Goal: Complete application form: Complete application form

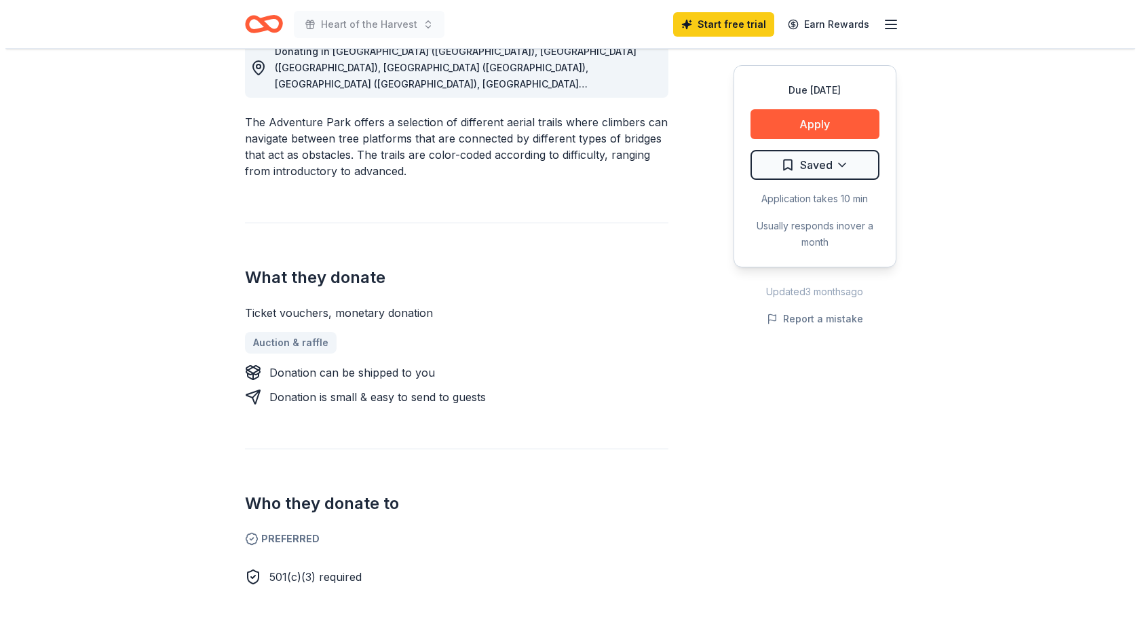
scroll to position [271, 0]
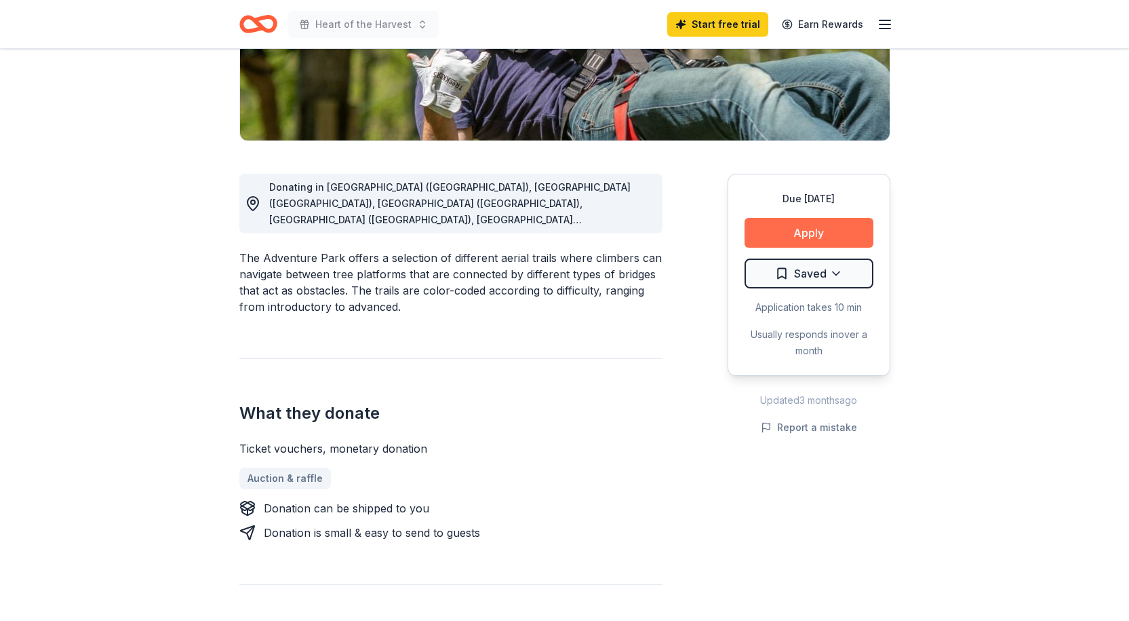
click at [803, 231] on button "Apply" at bounding box center [809, 233] width 129 height 30
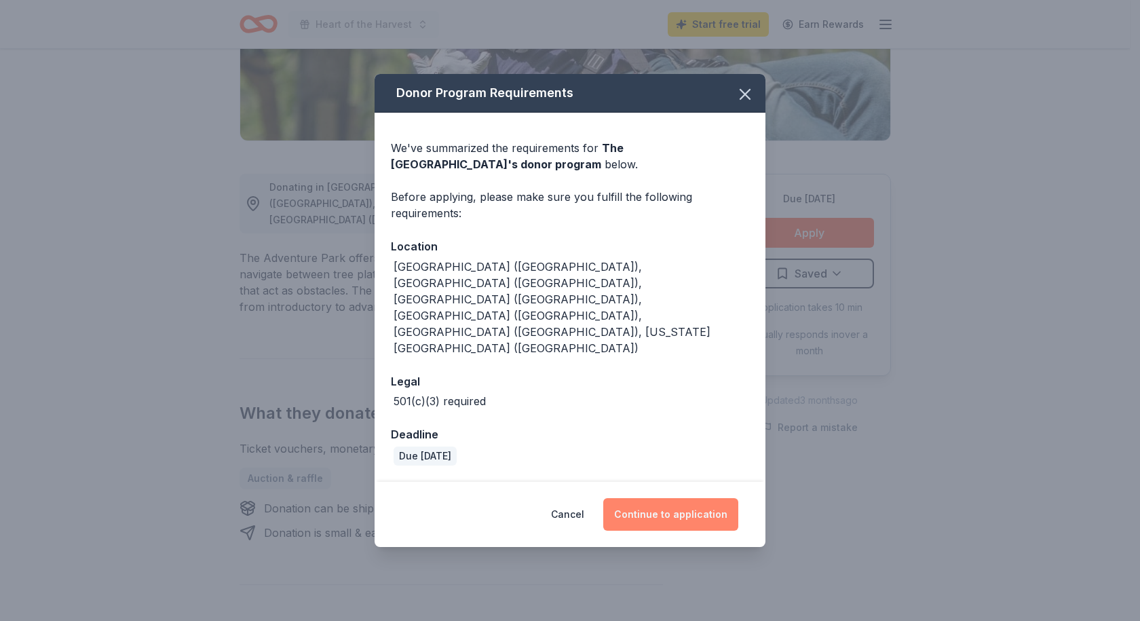
click at [696, 498] on button "Continue to application" at bounding box center [670, 514] width 135 height 33
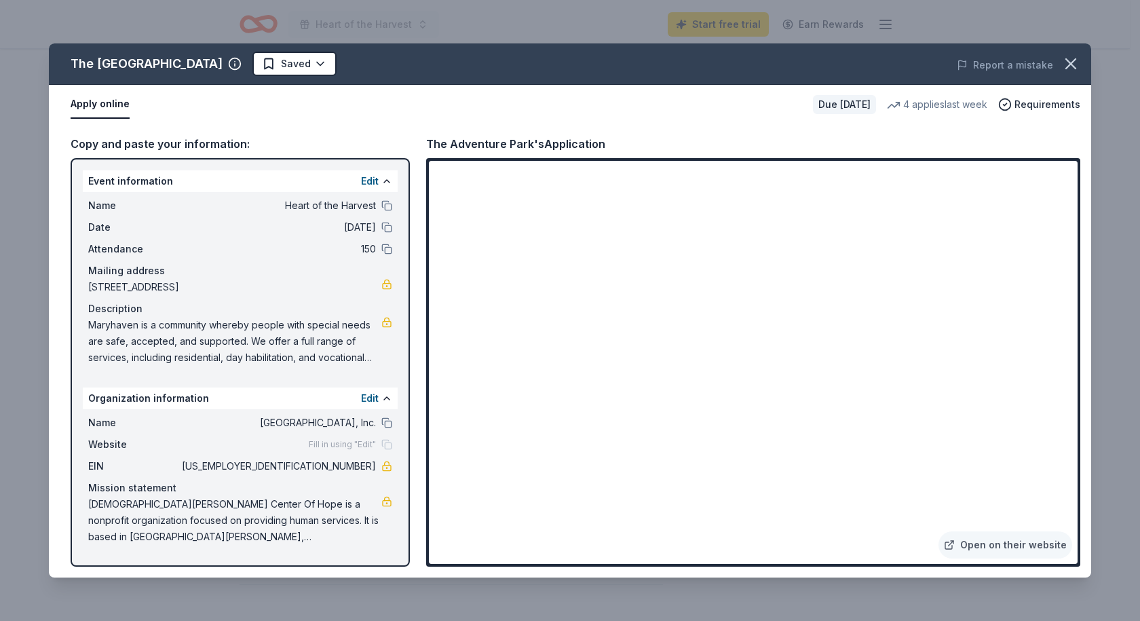
drag, startPoint x: 374, startPoint y: 465, endPoint x: 321, endPoint y: 465, distance: 53.6
click at [321, 465] on span "[US_EMPLOYER_IDENTIFICATION_NUMBER]" at bounding box center [277, 466] width 197 height 16
drag, startPoint x: 377, startPoint y: 463, endPoint x: 296, endPoint y: 459, distance: 81.5
click at [296, 459] on div "EIN [US_EMPLOYER_IDENTIFICATION_NUMBER]" at bounding box center [240, 466] width 304 height 16
click at [340, 463] on span "[US_EMPLOYER_IDENTIFICATION_NUMBER]" at bounding box center [277, 466] width 197 height 16
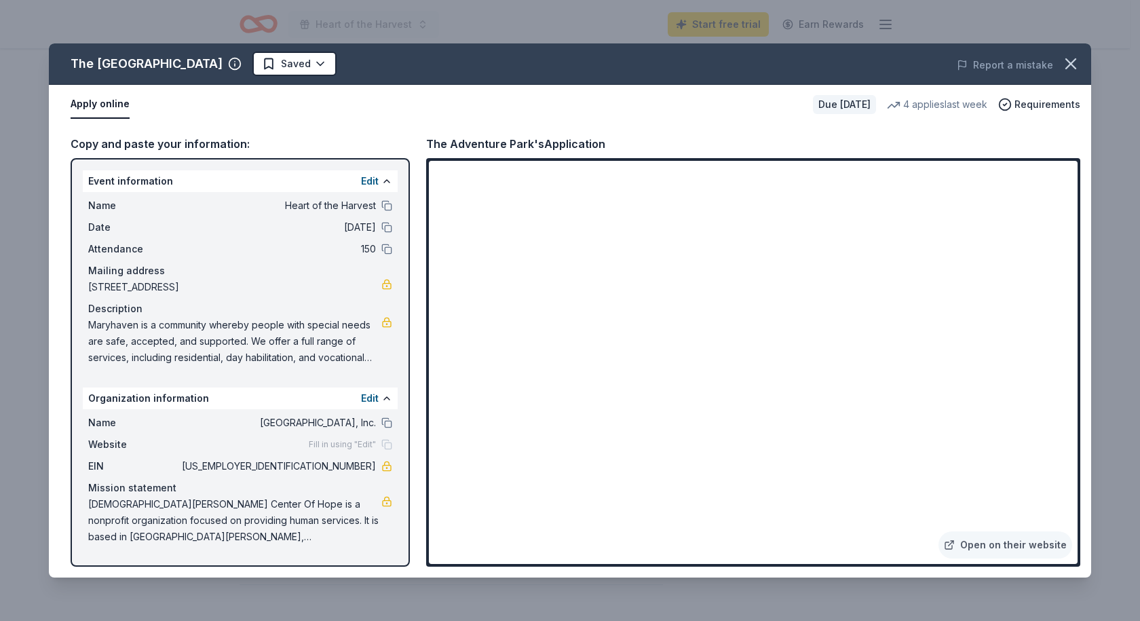
drag, startPoint x: 341, startPoint y: 463, endPoint x: 295, endPoint y: 469, distance: 46.5
click at [295, 469] on span "11-2861698" at bounding box center [277, 466] width 197 height 16
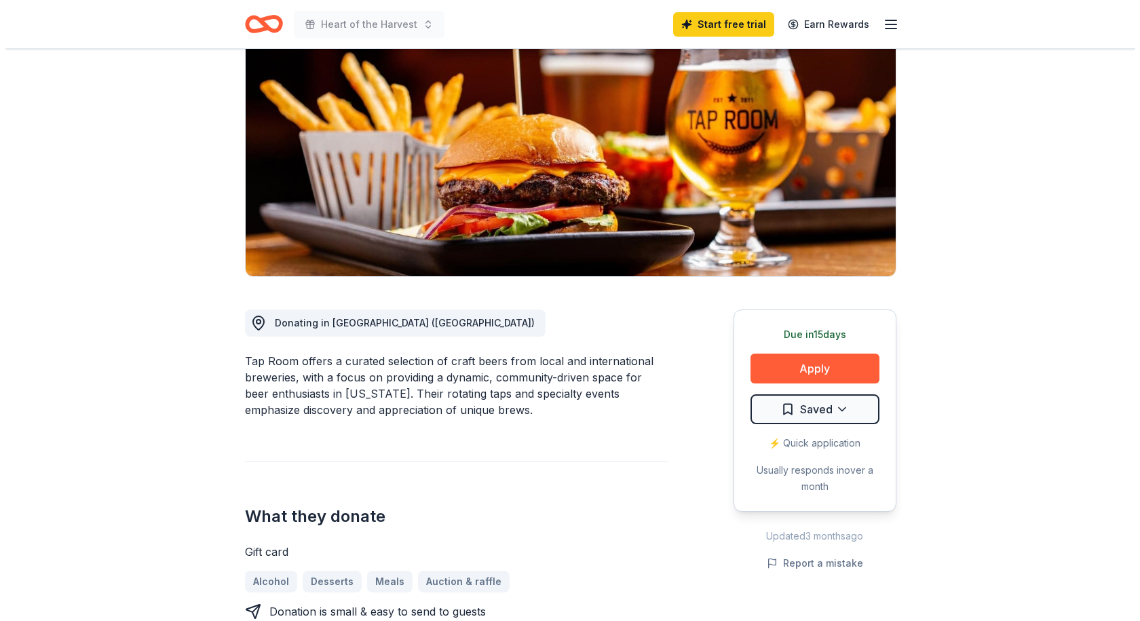
scroll to position [203, 0]
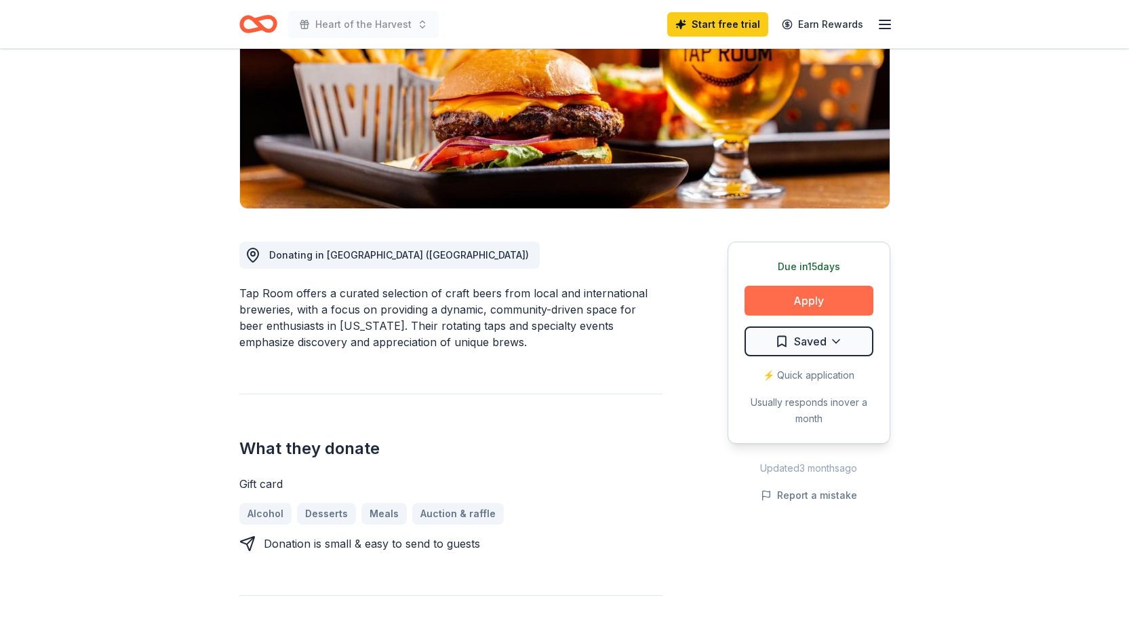
click at [839, 299] on button "Apply" at bounding box center [809, 301] width 129 height 30
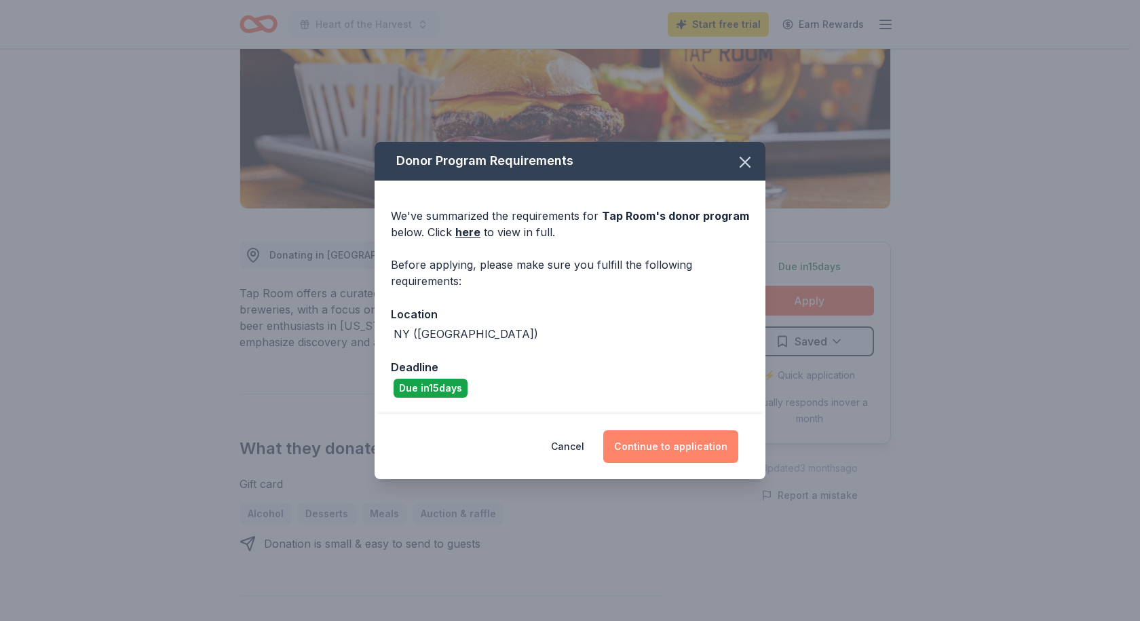
click at [667, 445] on button "Continue to application" at bounding box center [670, 446] width 135 height 33
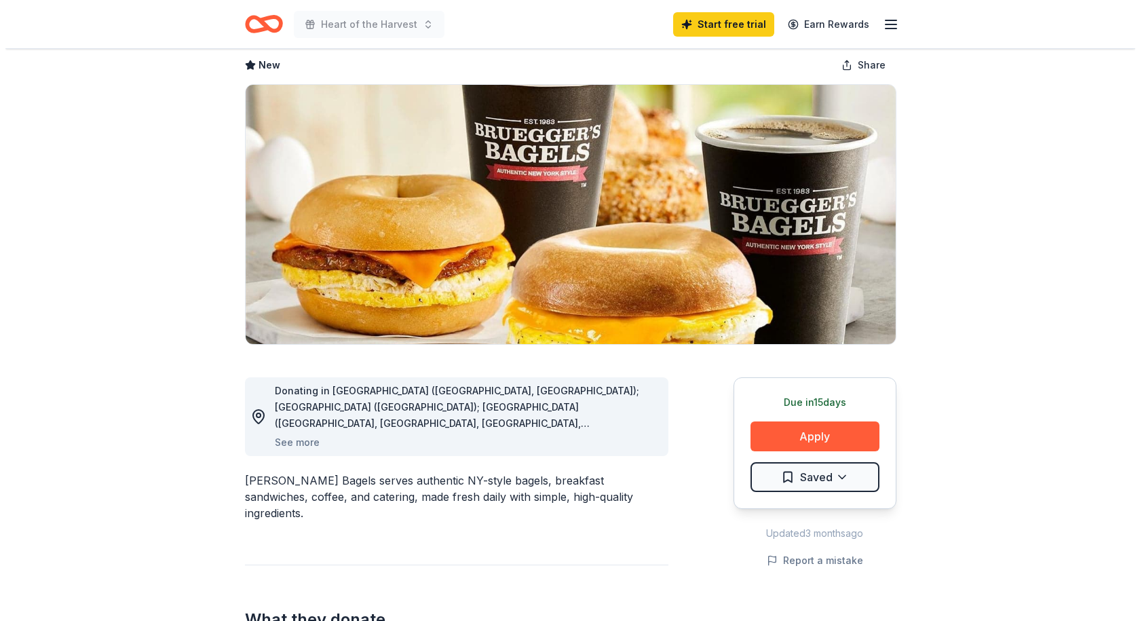
scroll to position [136, 0]
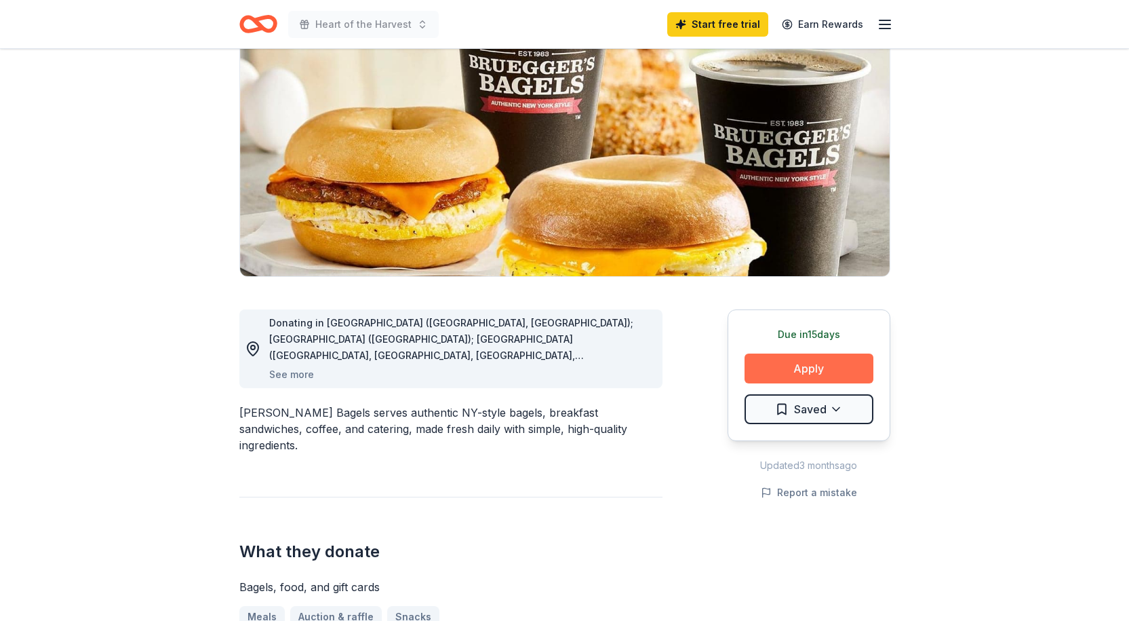
click at [836, 373] on button "Apply" at bounding box center [809, 368] width 129 height 30
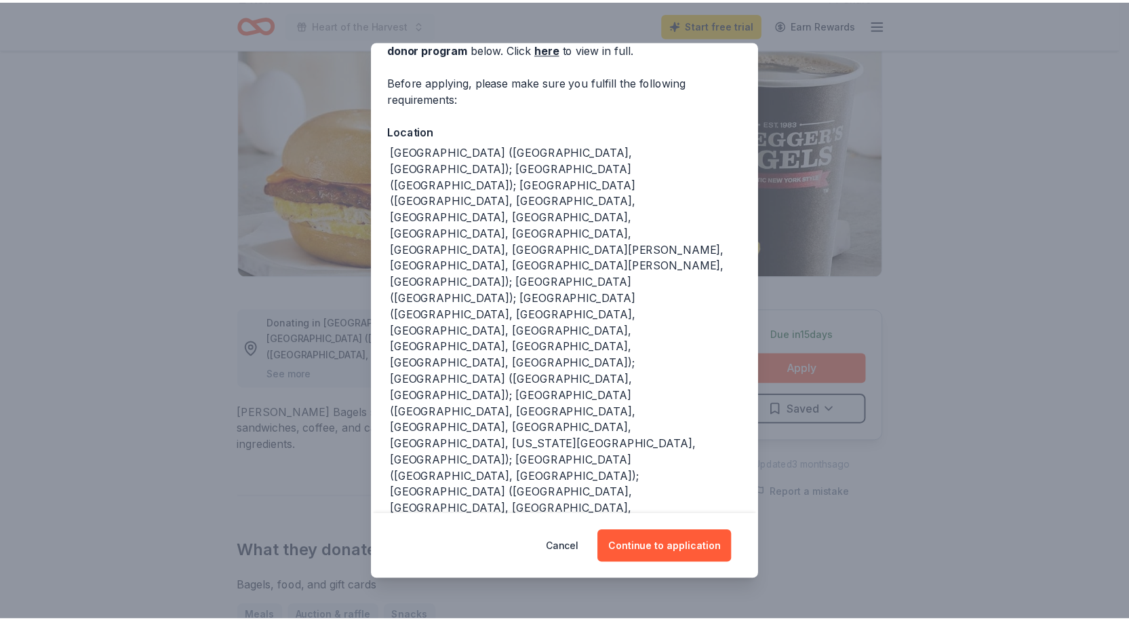
scroll to position [0, 0]
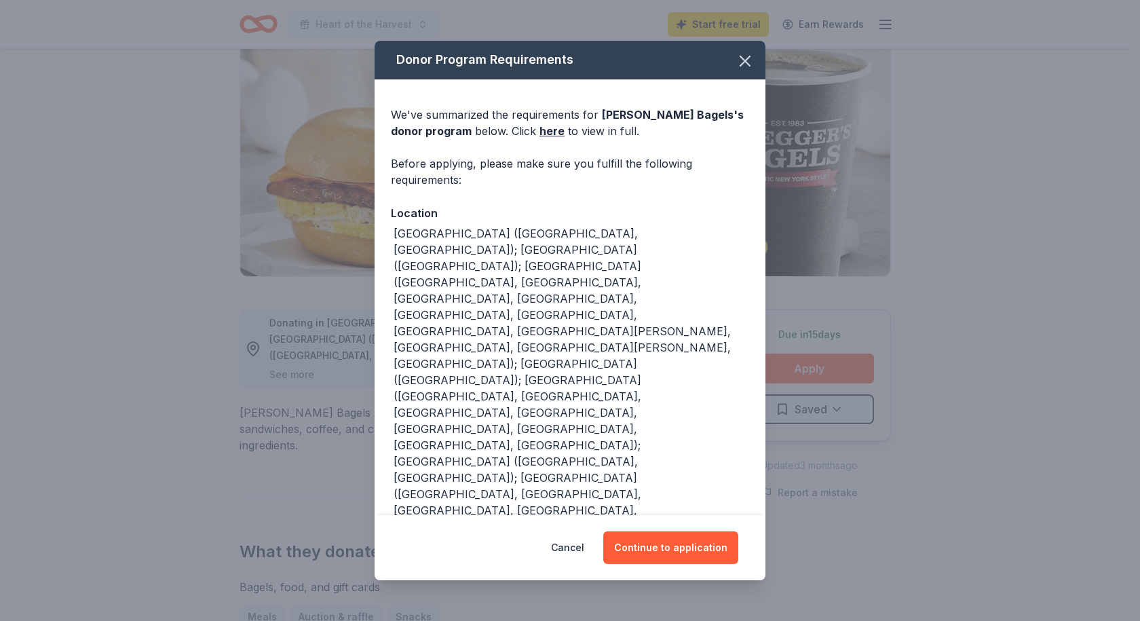
click at [735, 57] on icon "button" at bounding box center [744, 61] width 19 height 19
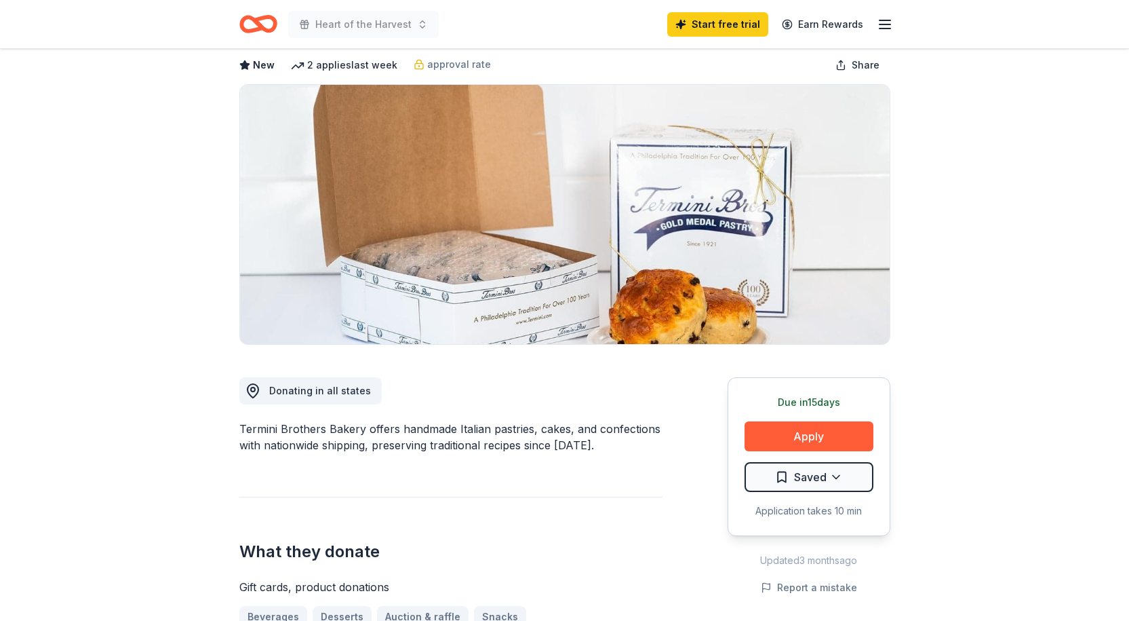
scroll to position [203, 0]
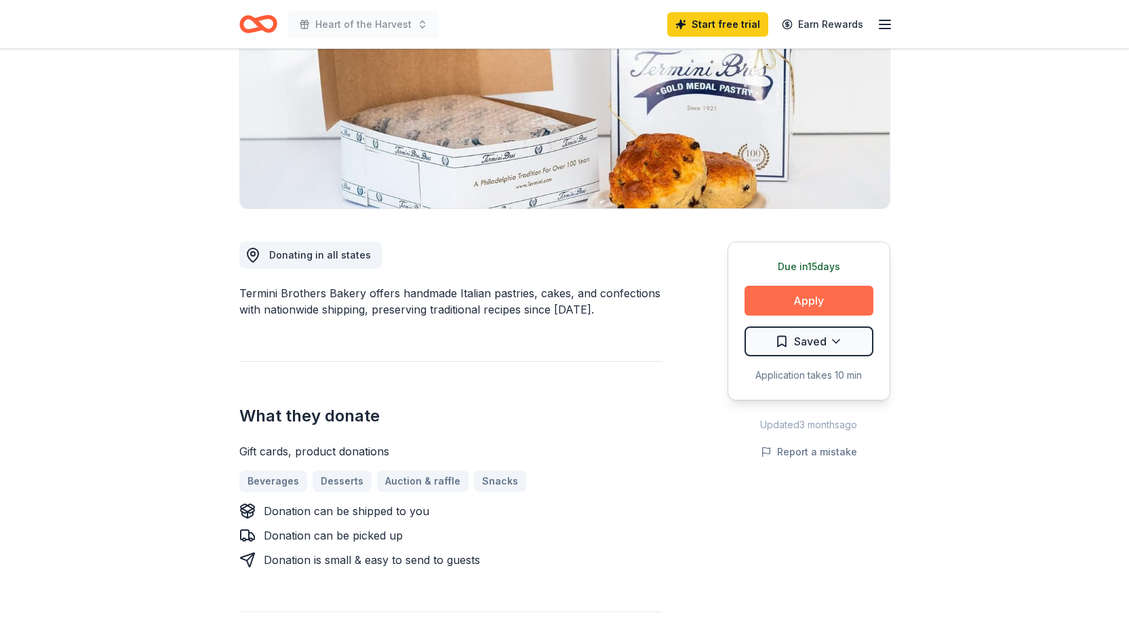
click at [836, 297] on button "Apply" at bounding box center [809, 301] width 129 height 30
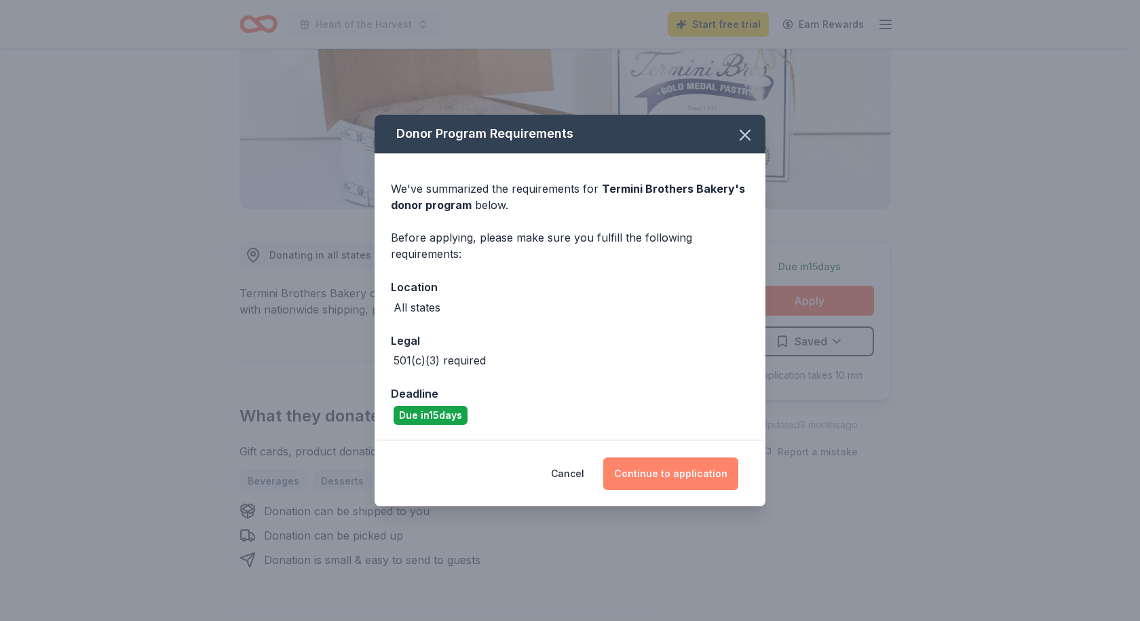
click at [683, 469] on button "Continue to application" at bounding box center [670, 473] width 135 height 33
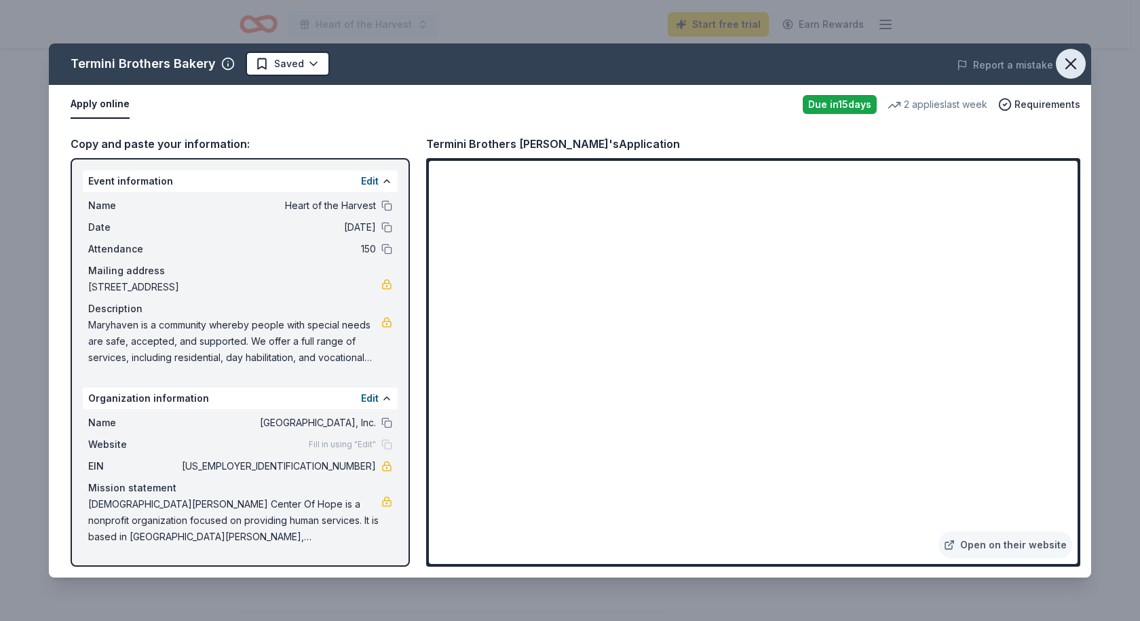
click at [1075, 60] on icon "button" at bounding box center [1070, 63] width 9 height 9
